Goal: Task Accomplishment & Management: Use online tool/utility

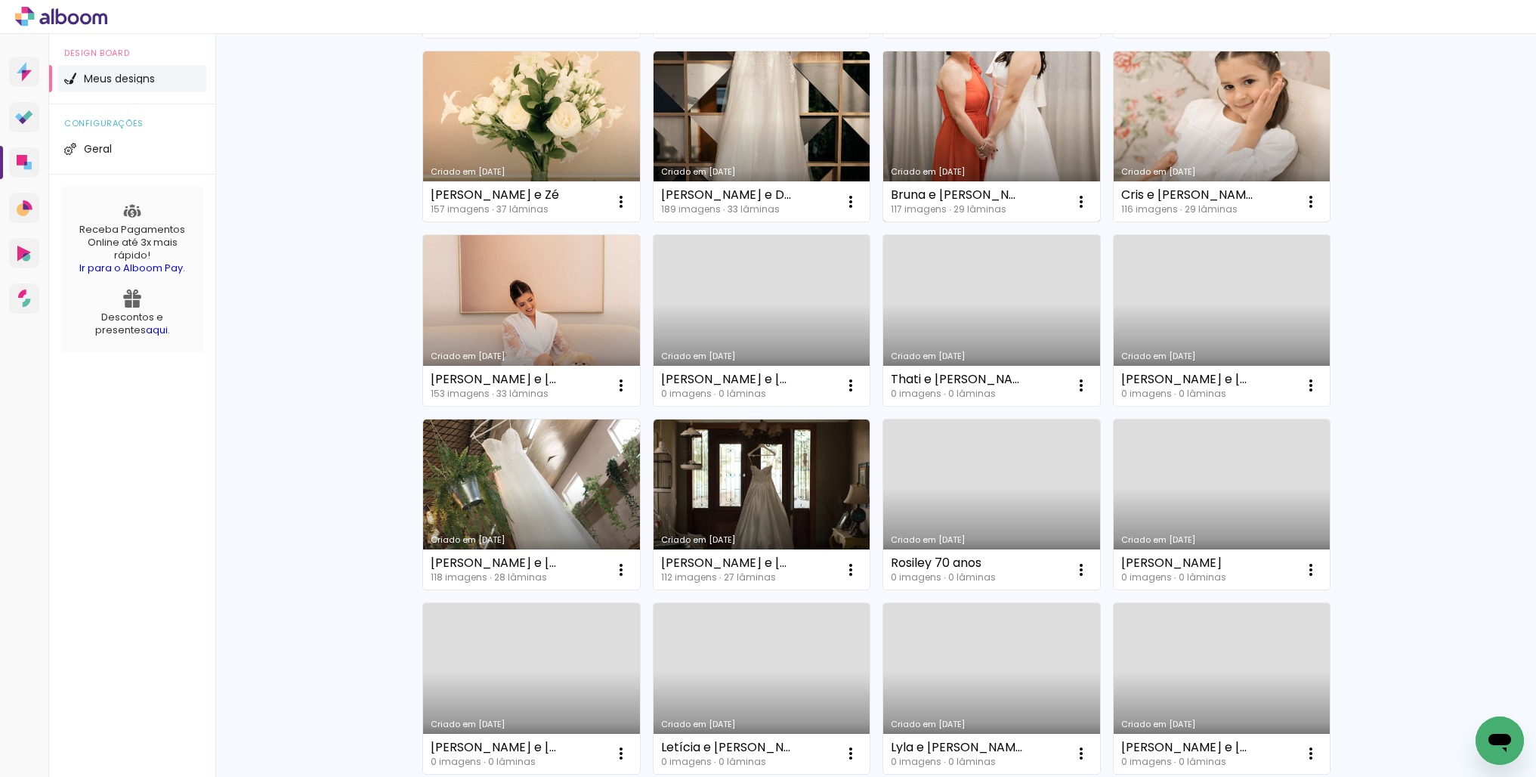
scroll to position [330, 0]
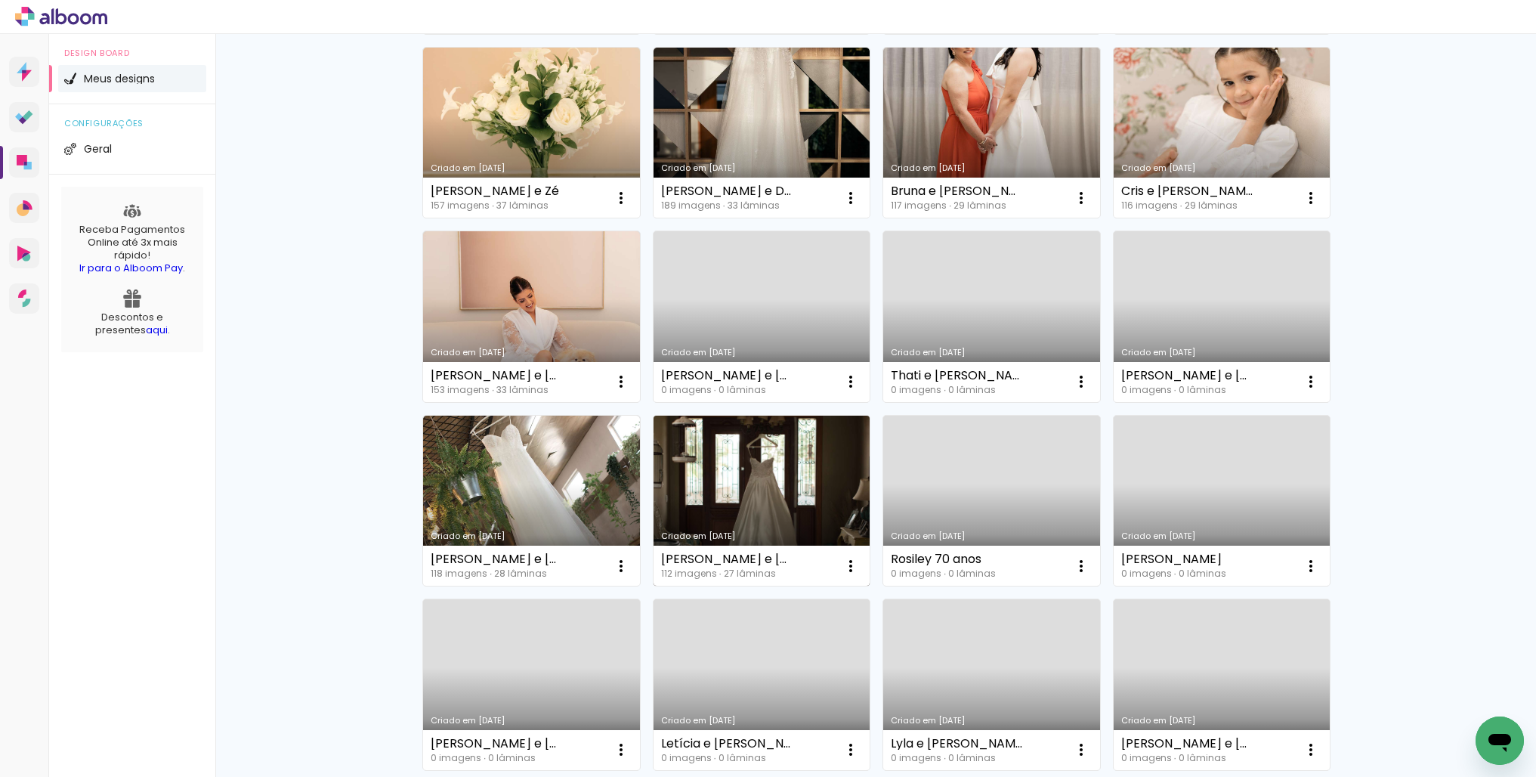
click at [760, 471] on link "Criado em [DATE]" at bounding box center [761, 500] width 217 height 171
